Goal: Information Seeking & Learning: Check status

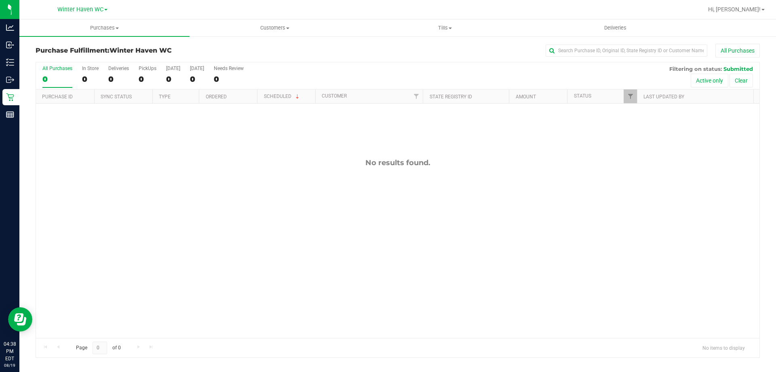
click at [151, 205] on div "No results found." at bounding box center [398, 248] width 724 height 289
click at [97, 29] on span "Purchases" at bounding box center [104, 27] width 170 height 7
click at [67, 59] on span "Fulfillment" at bounding box center [44, 58] width 50 height 7
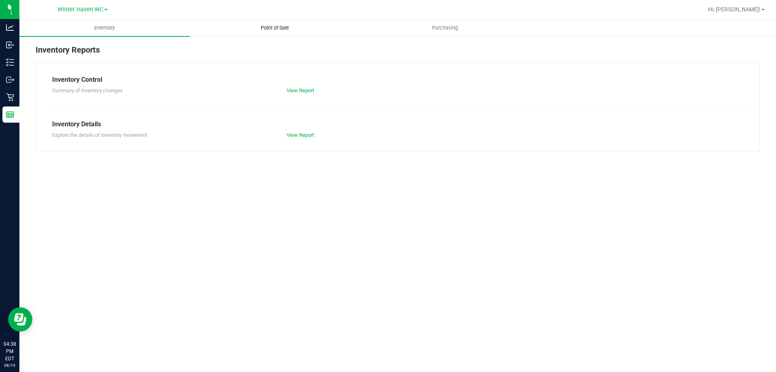
click at [282, 30] on span "Point of Sale" at bounding box center [275, 27] width 50 height 7
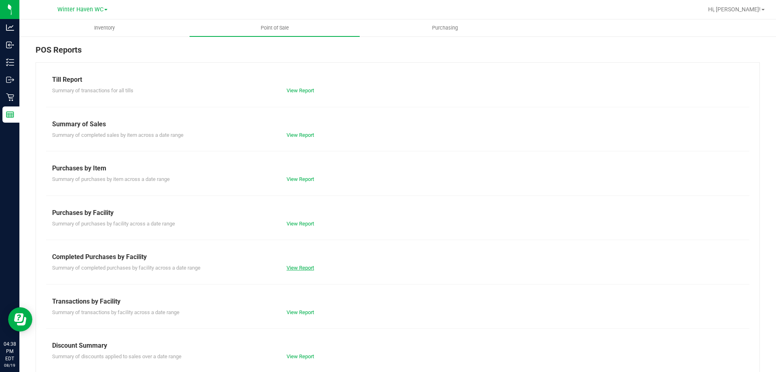
click at [313, 267] on link "View Report" at bounding box center [300, 267] width 27 height 6
